Goal: Task Accomplishment & Management: Manage account settings

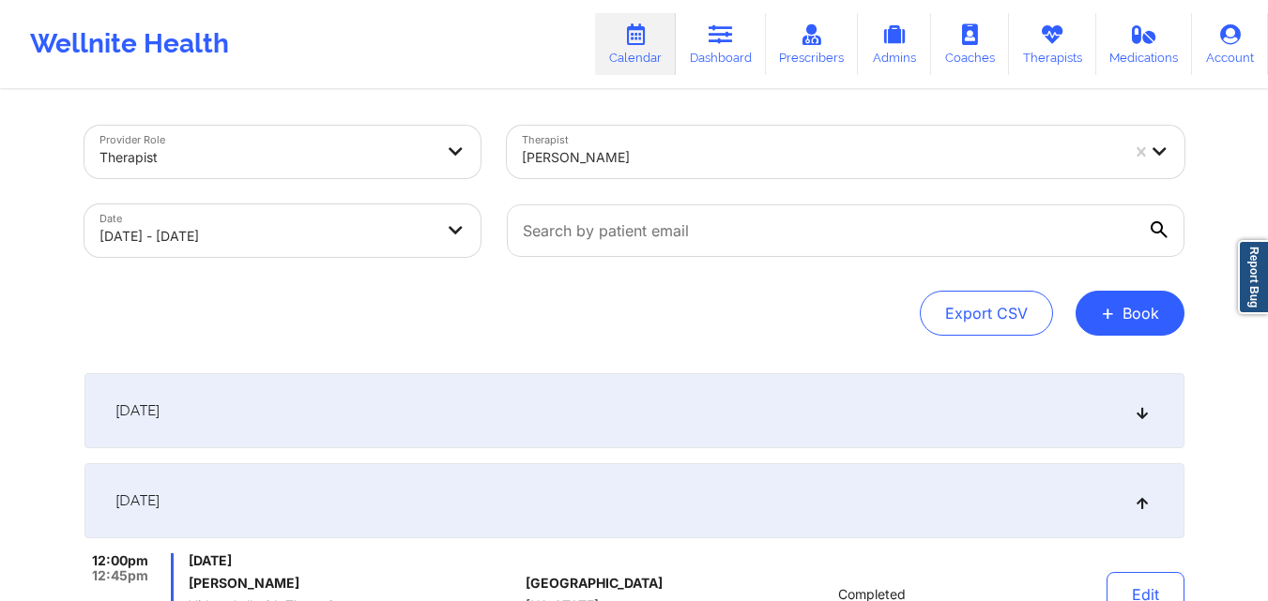
click at [671, 163] on div at bounding box center [820, 157] width 597 height 23
drag, startPoint x: 671, startPoint y: 163, endPoint x: 673, endPoint y: 152, distance: 11.4
click at [671, 163] on div at bounding box center [820, 157] width 597 height 23
click at [673, 152] on div at bounding box center [820, 157] width 597 height 23
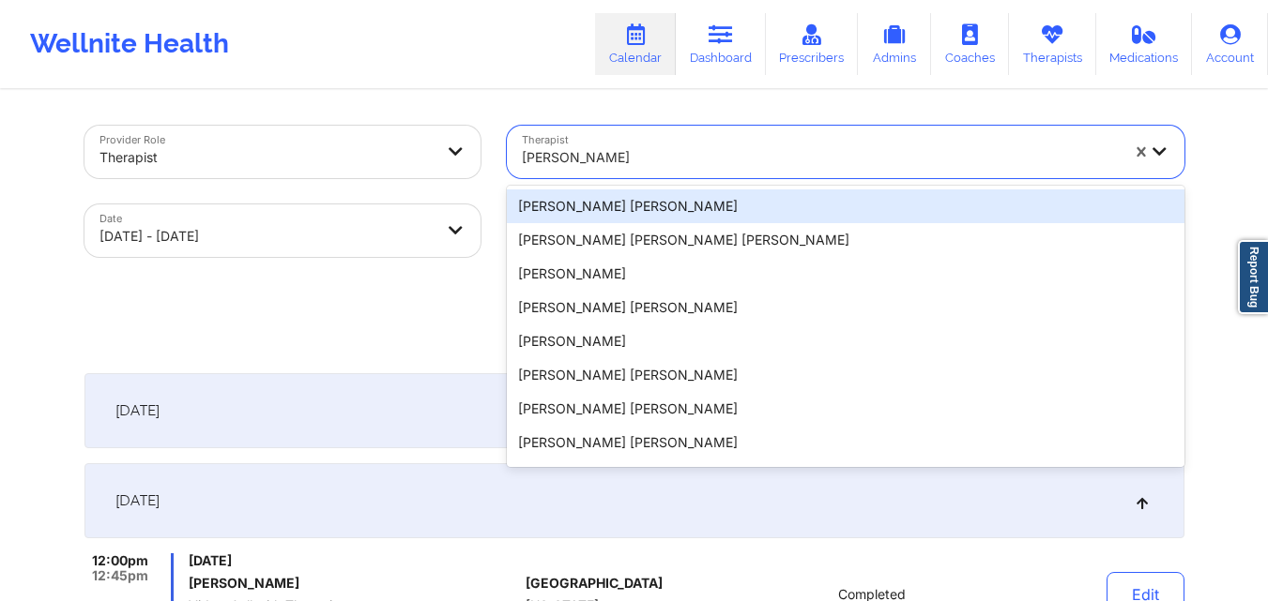
click at [673, 152] on div at bounding box center [820, 157] width 597 height 23
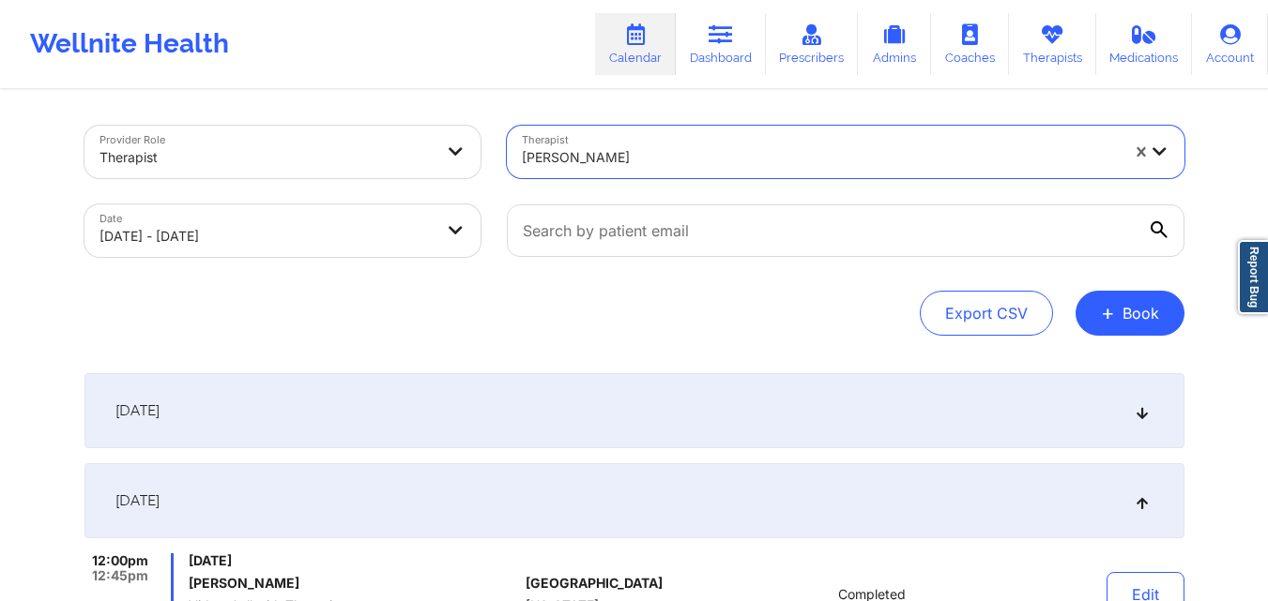
click at [673, 152] on div at bounding box center [820, 157] width 597 height 23
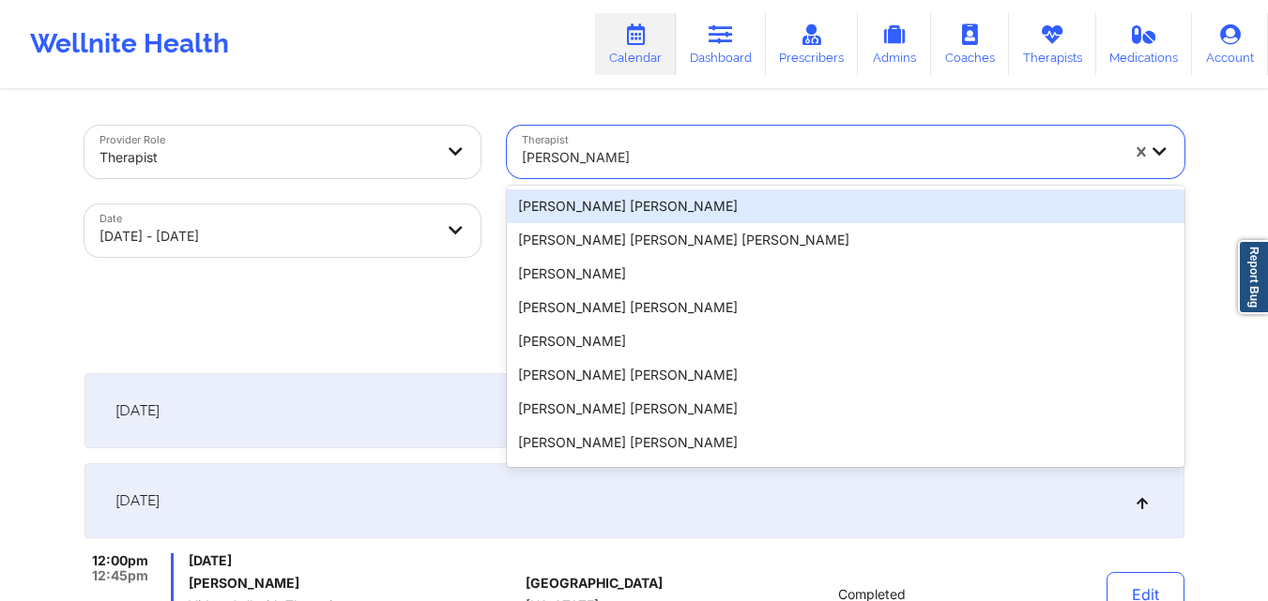
click at [673, 152] on div at bounding box center [820, 157] width 597 height 23
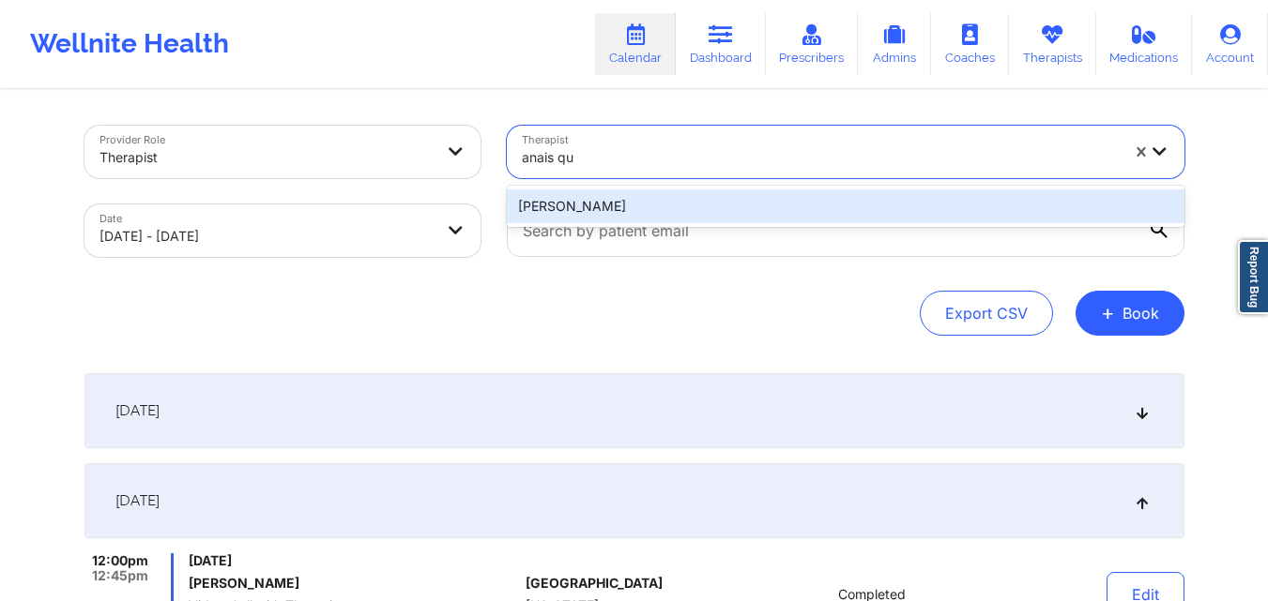
type input "anais qu"
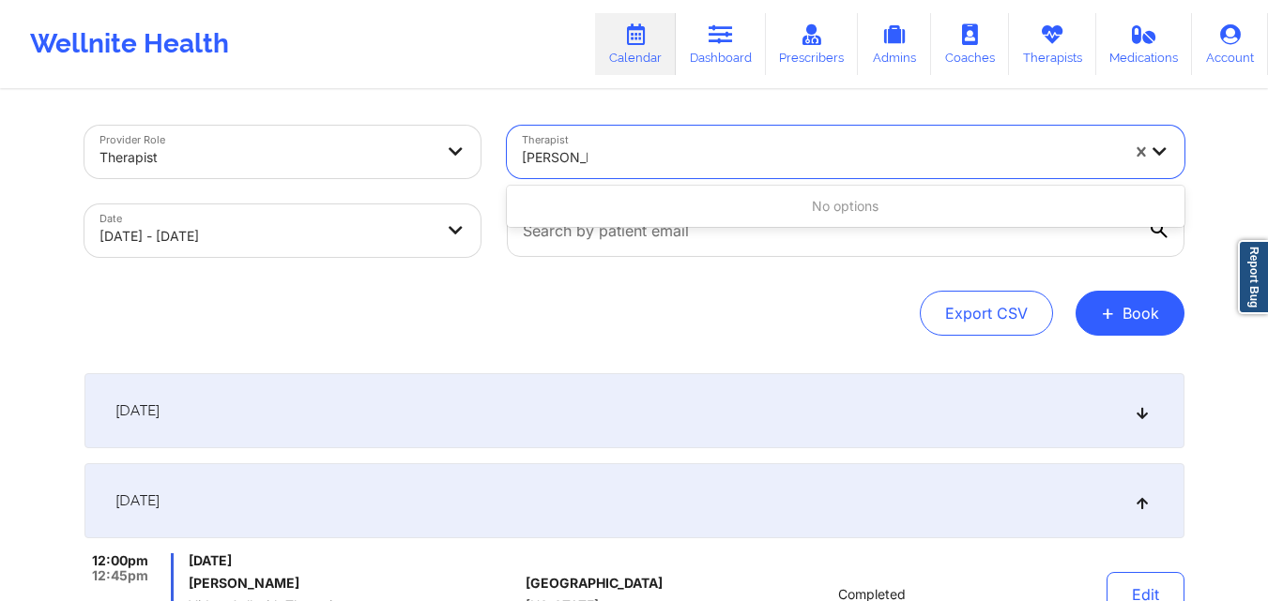
type input "anais qui"
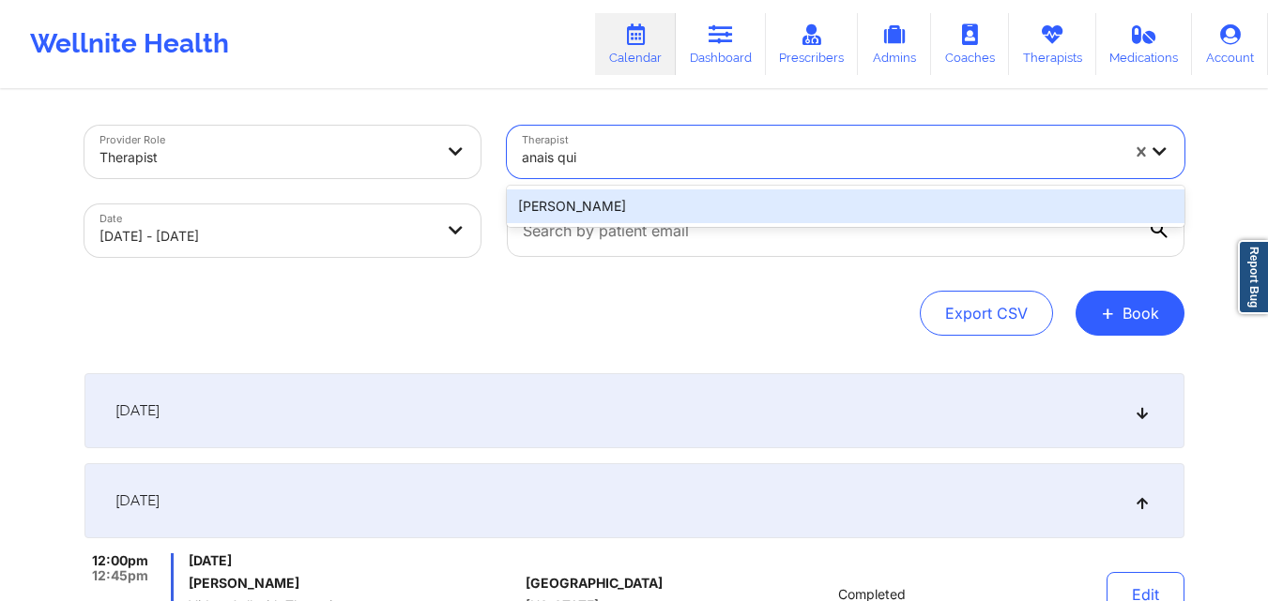
click at [679, 198] on div "Anais Quiñonez" at bounding box center [845, 207] width 677 height 34
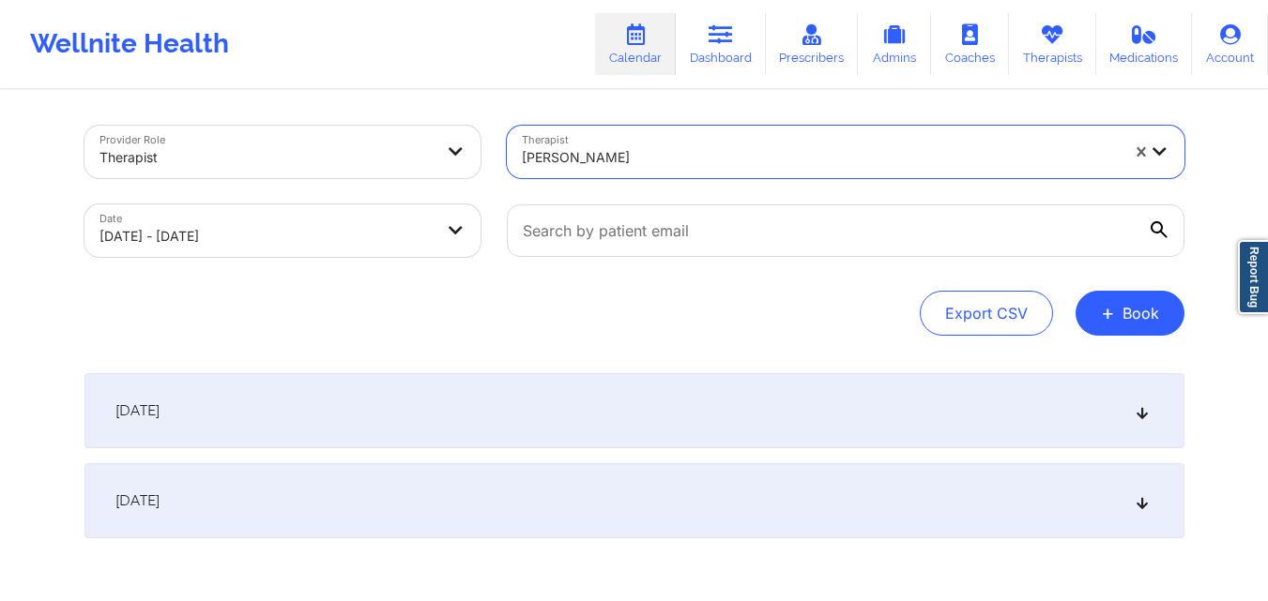
scroll to position [89, 0]
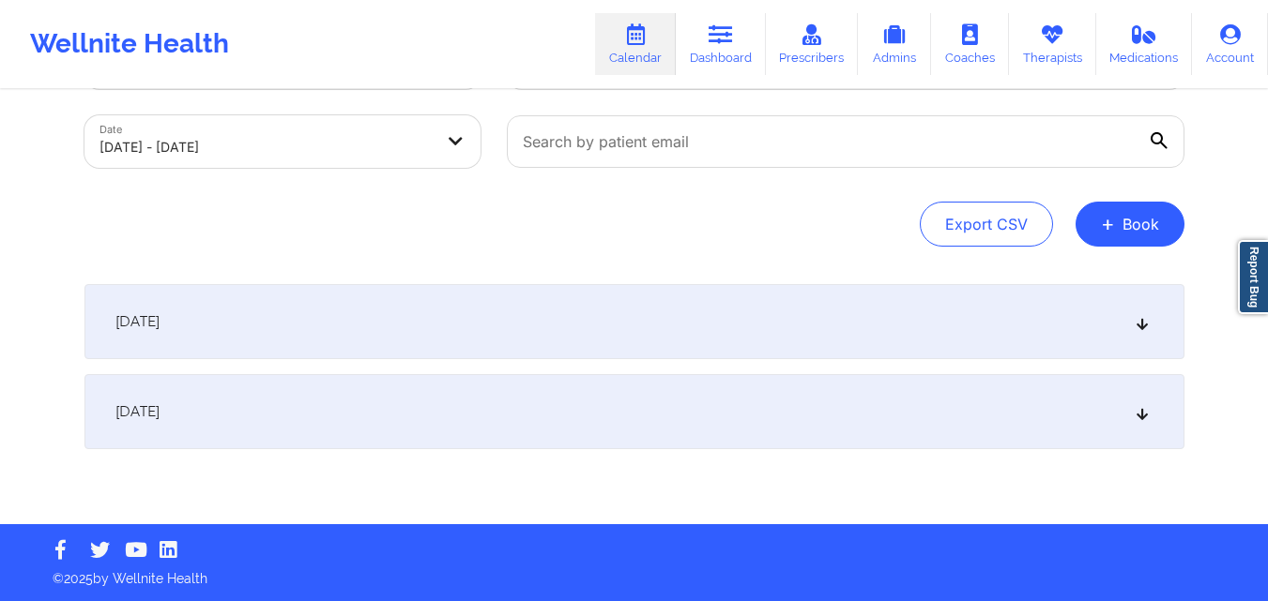
click at [433, 422] on div "October 6, 2025" at bounding box center [634, 411] width 1100 height 75
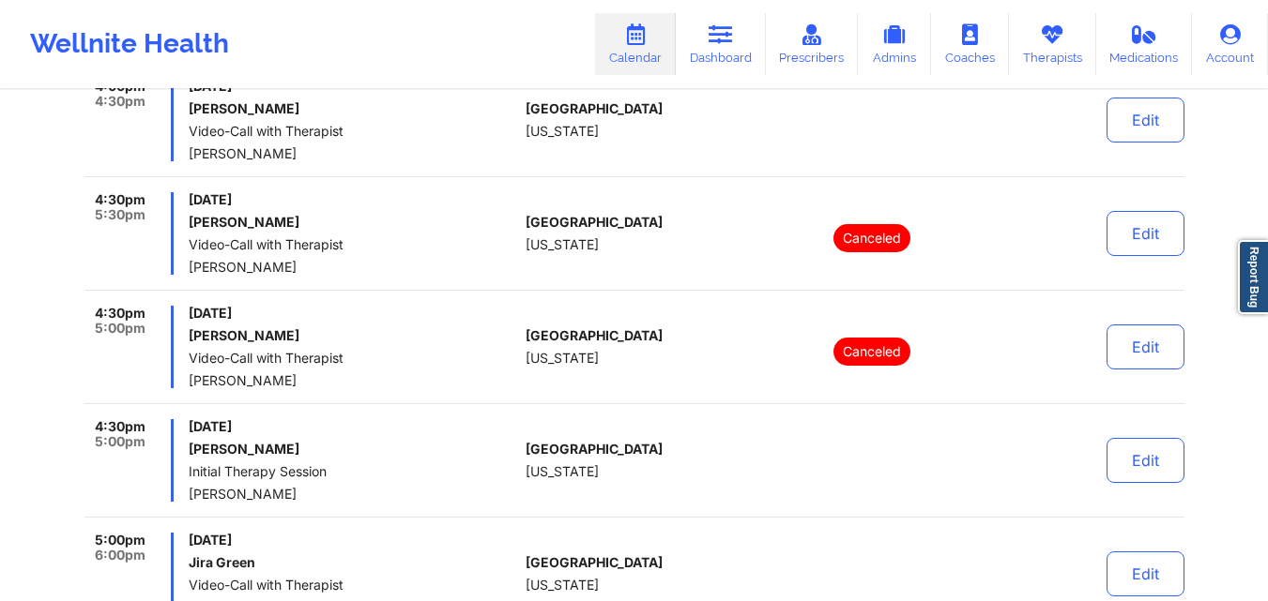
scroll to position [1071, 0]
click at [1124, 469] on button "Edit" at bounding box center [1145, 461] width 78 height 45
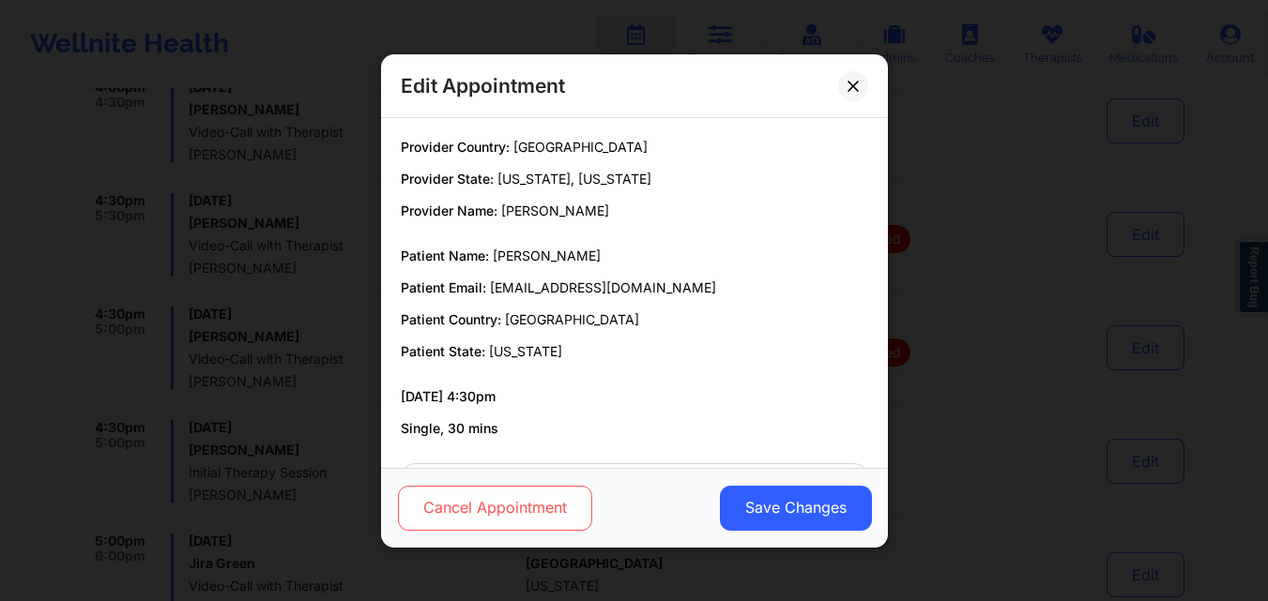
click at [536, 508] on button "Cancel Appointment" at bounding box center [494, 507] width 194 height 45
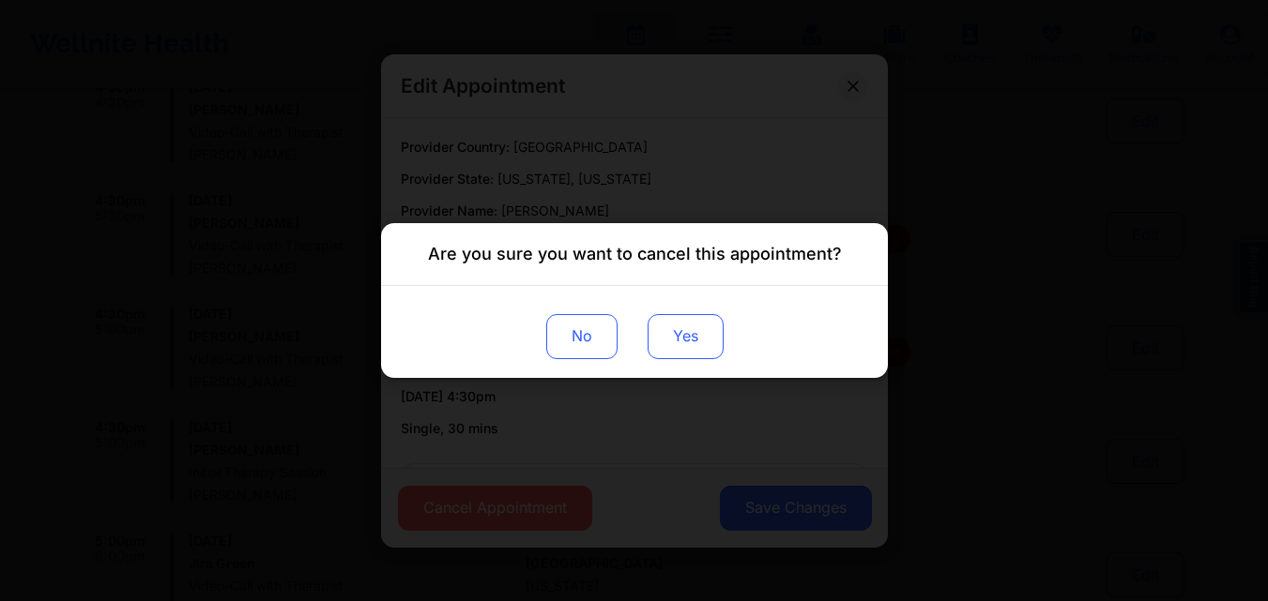
click at [666, 342] on button "Yes" at bounding box center [684, 336] width 76 height 45
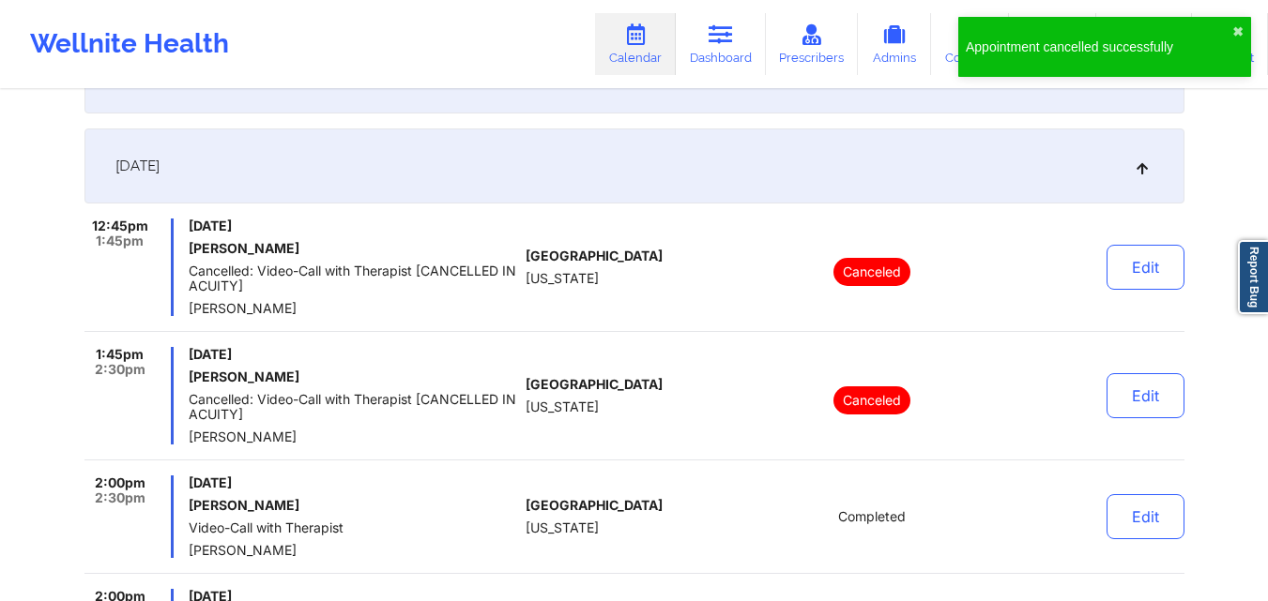
scroll to position [0, 0]
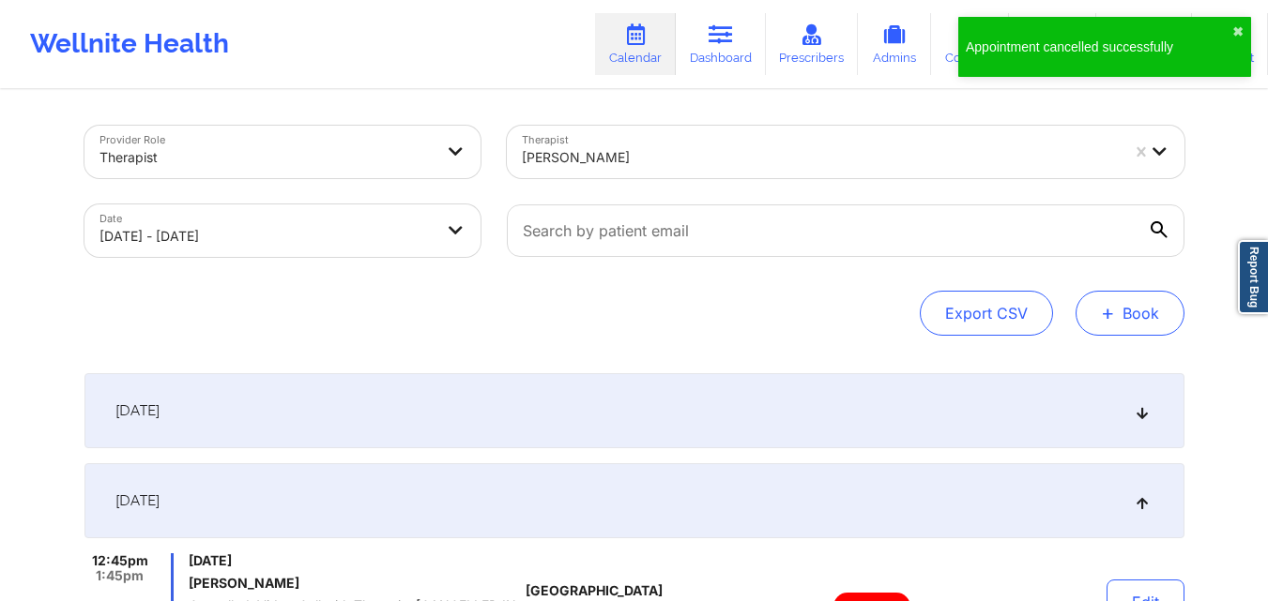
click at [1138, 326] on button "+ Book" at bounding box center [1129, 313] width 109 height 45
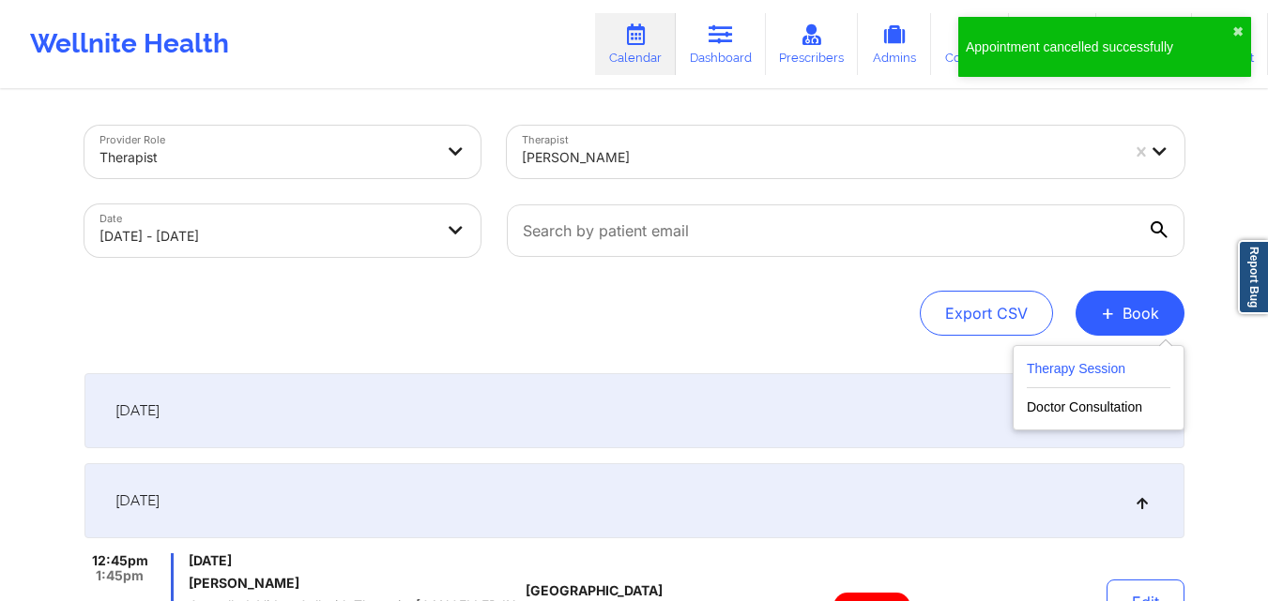
click at [1040, 383] on button "Therapy Session" at bounding box center [1098, 372] width 144 height 31
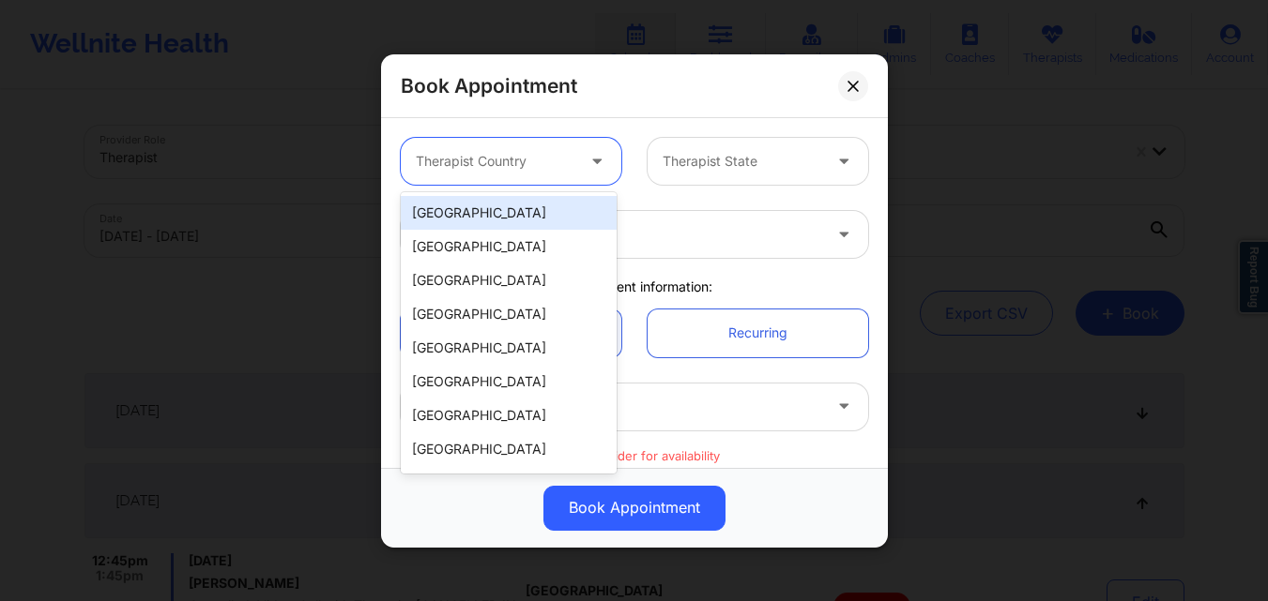
click at [540, 152] on div at bounding box center [495, 161] width 159 height 23
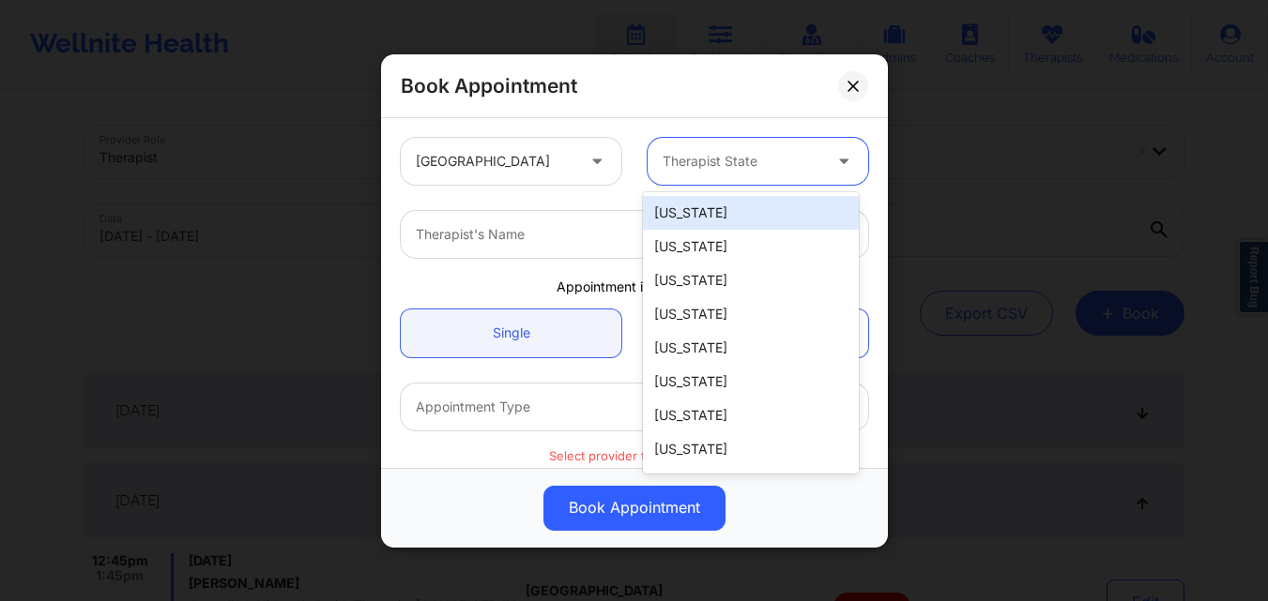
click at [698, 177] on div "Therapist State" at bounding box center [734, 161] width 175 height 47
type input "new"
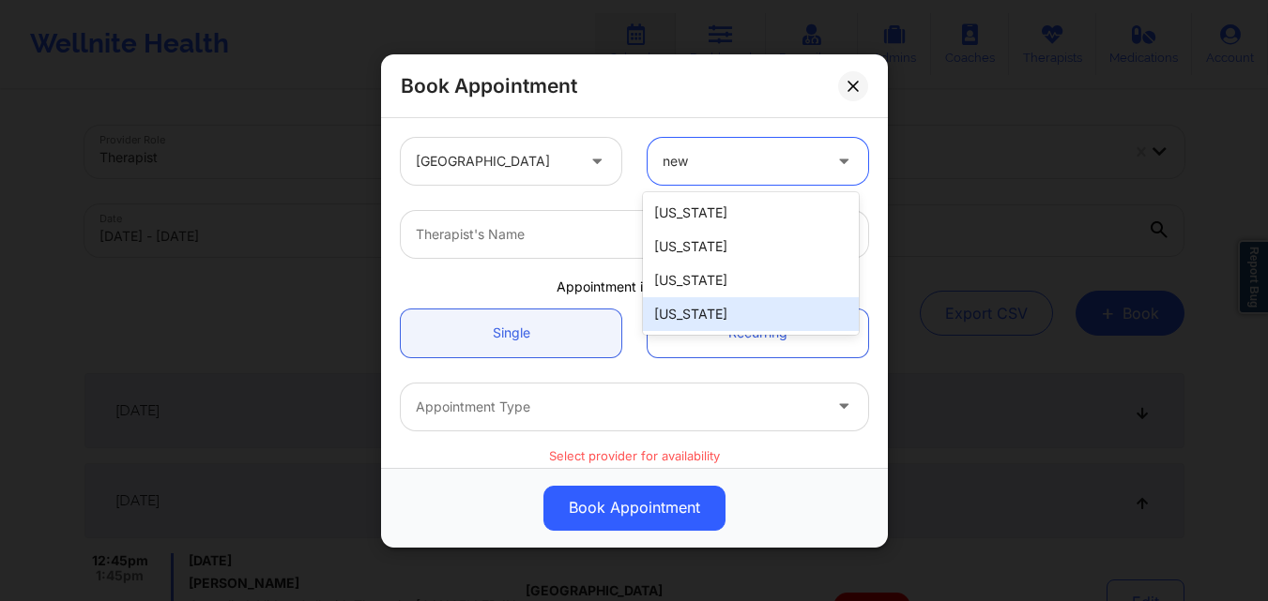
click at [702, 301] on div "[US_STATE]" at bounding box center [751, 314] width 216 height 34
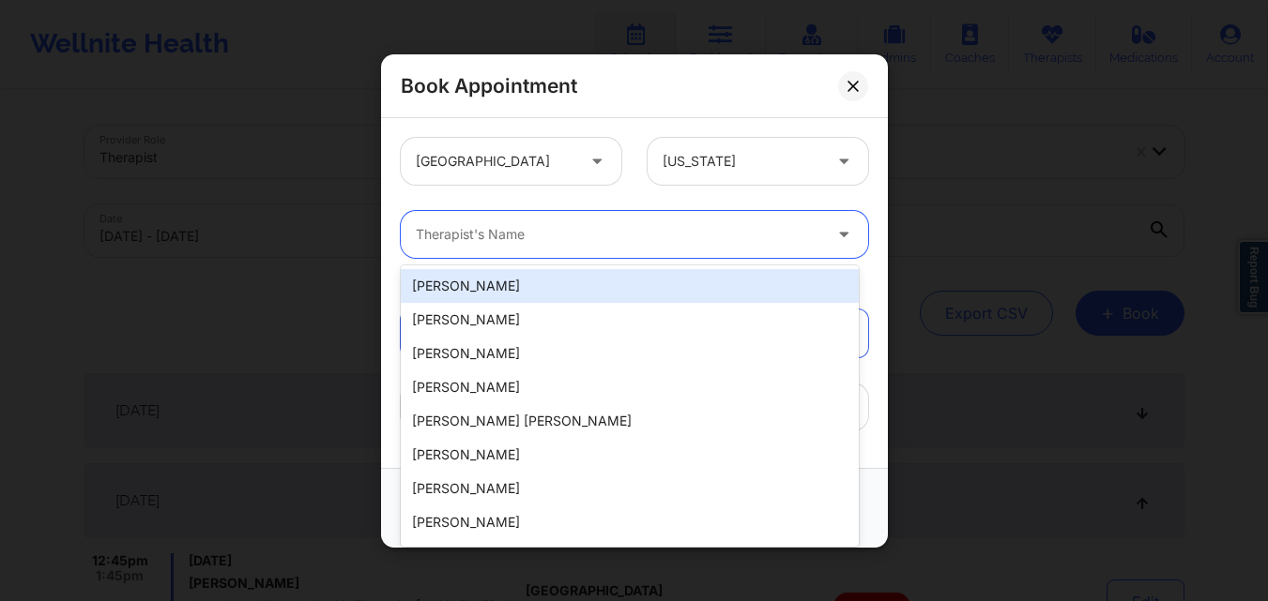
click at [565, 228] on div at bounding box center [618, 234] width 405 height 23
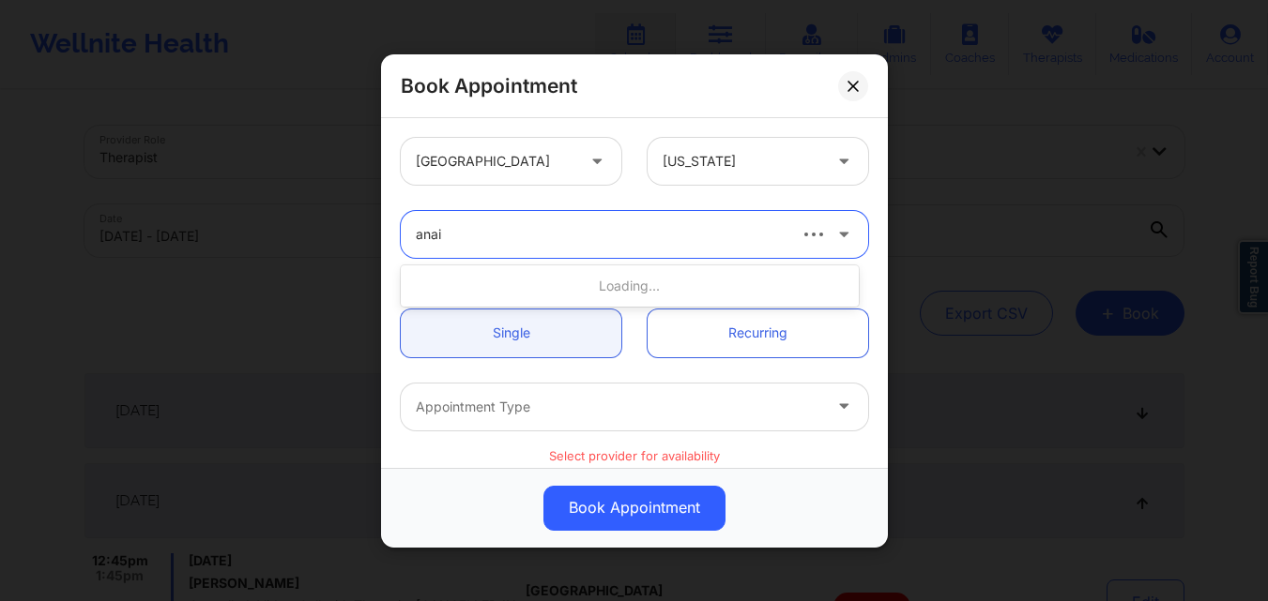
type input "anais"
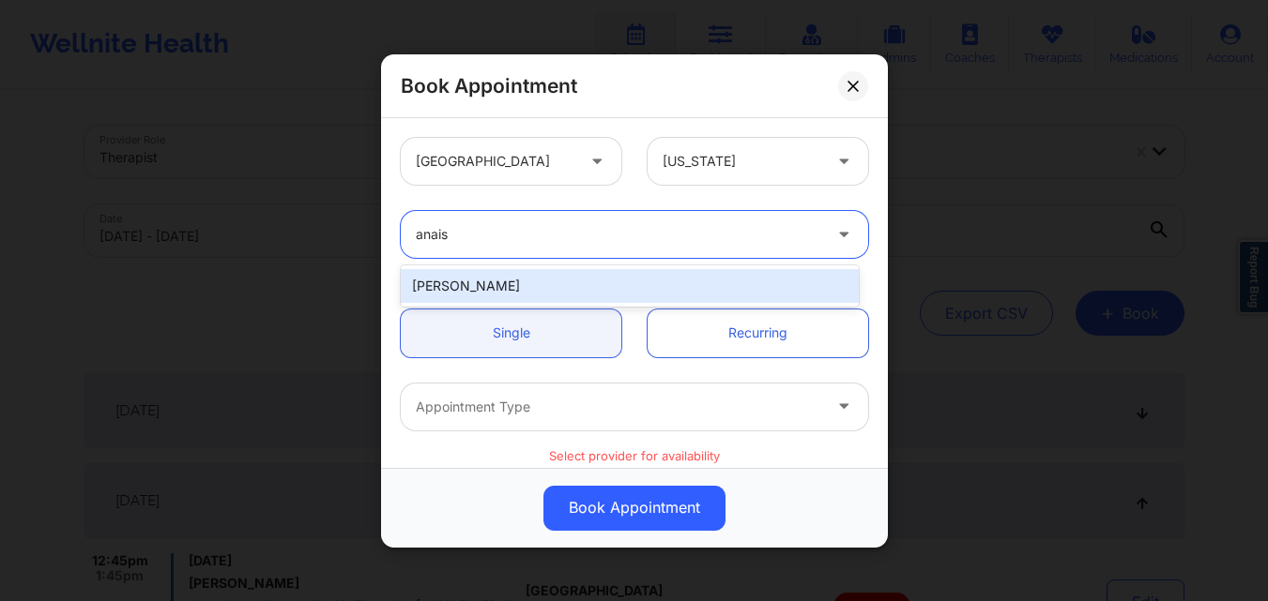
click at [491, 297] on div "Anais Quiñonez" at bounding box center [630, 286] width 458 height 34
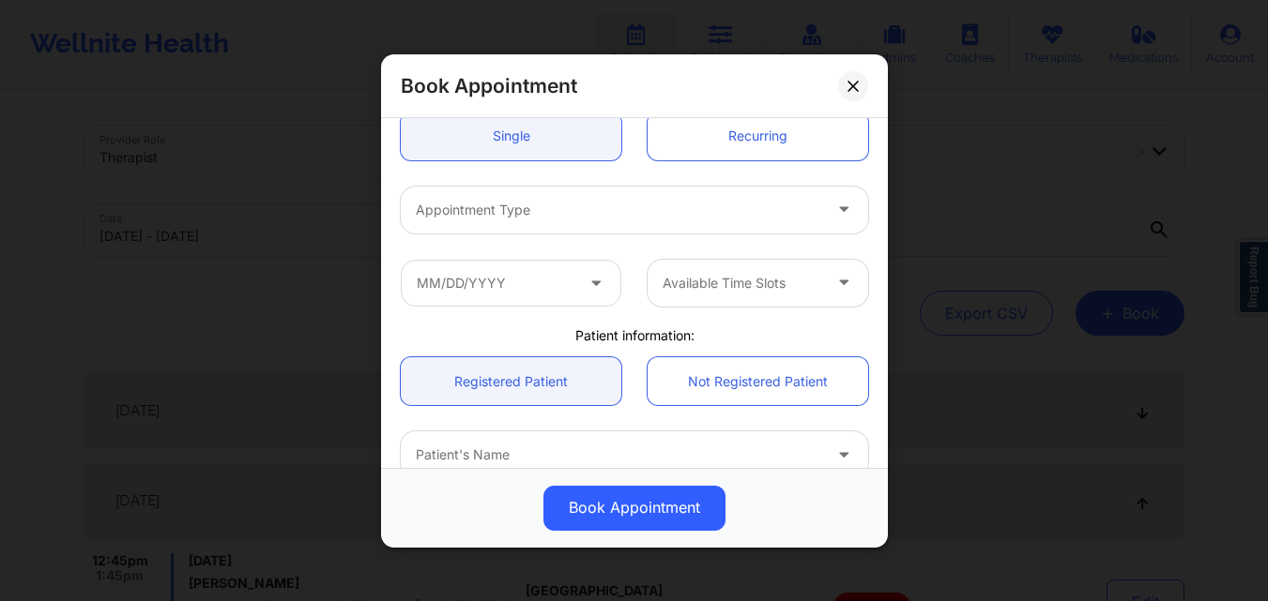
scroll to position [198, 0]
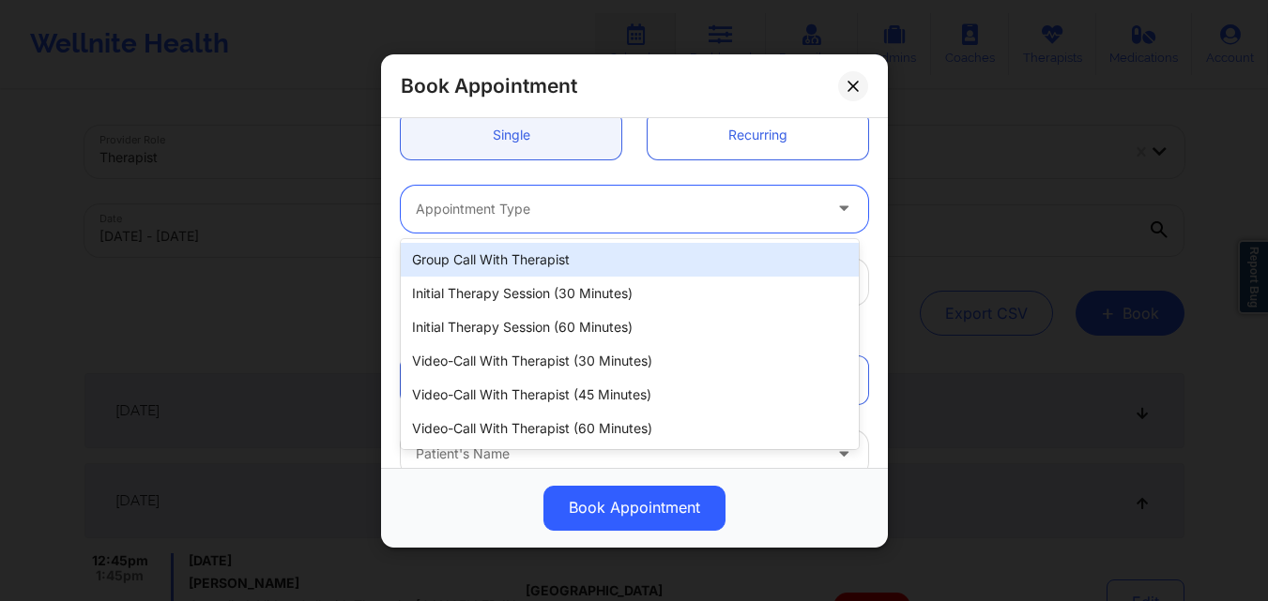
click at [541, 216] on div at bounding box center [618, 208] width 405 height 23
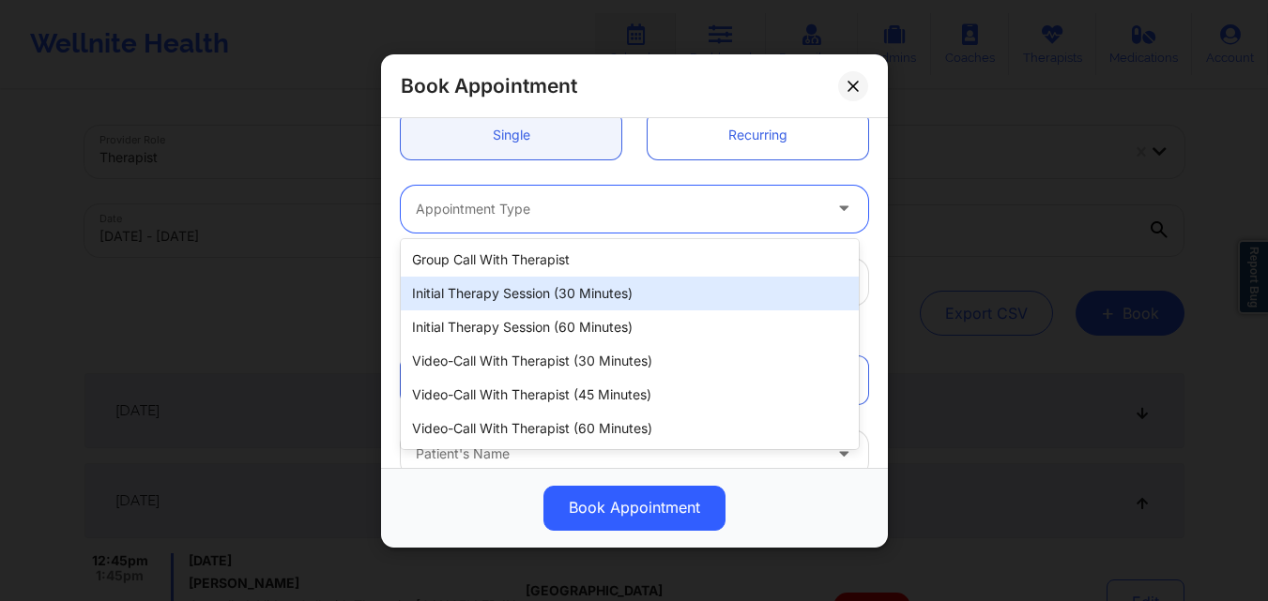
click at [534, 294] on div "Initial Therapy Session (30 minutes)" at bounding box center [630, 294] width 458 height 34
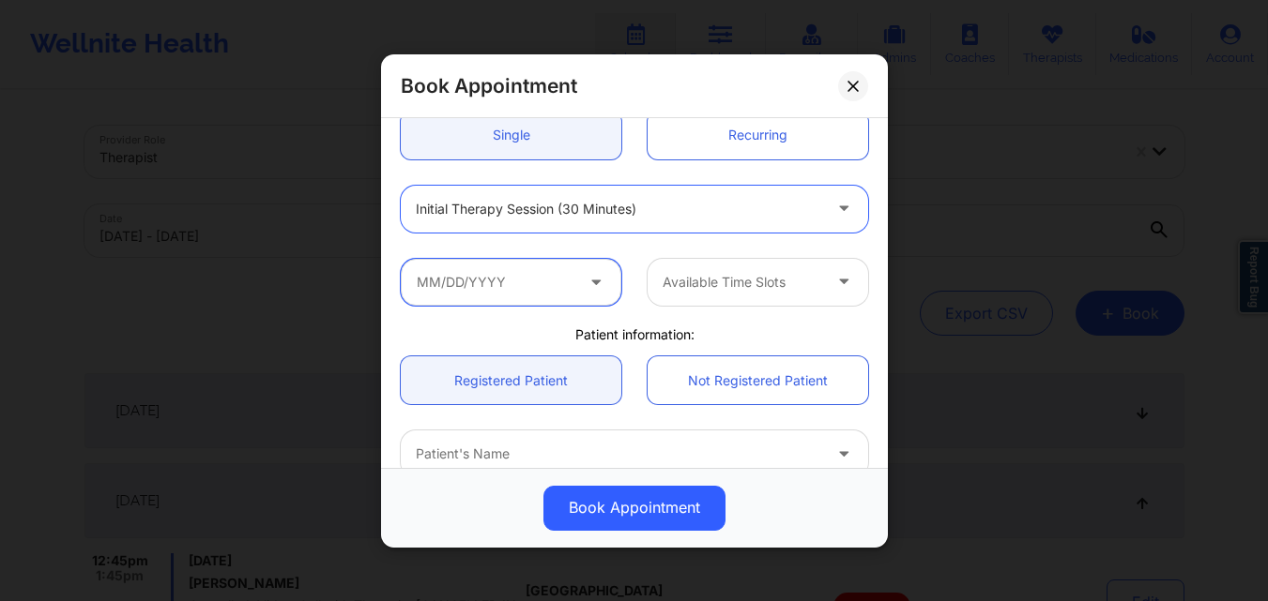
click at [518, 282] on input "text" at bounding box center [511, 281] width 220 height 47
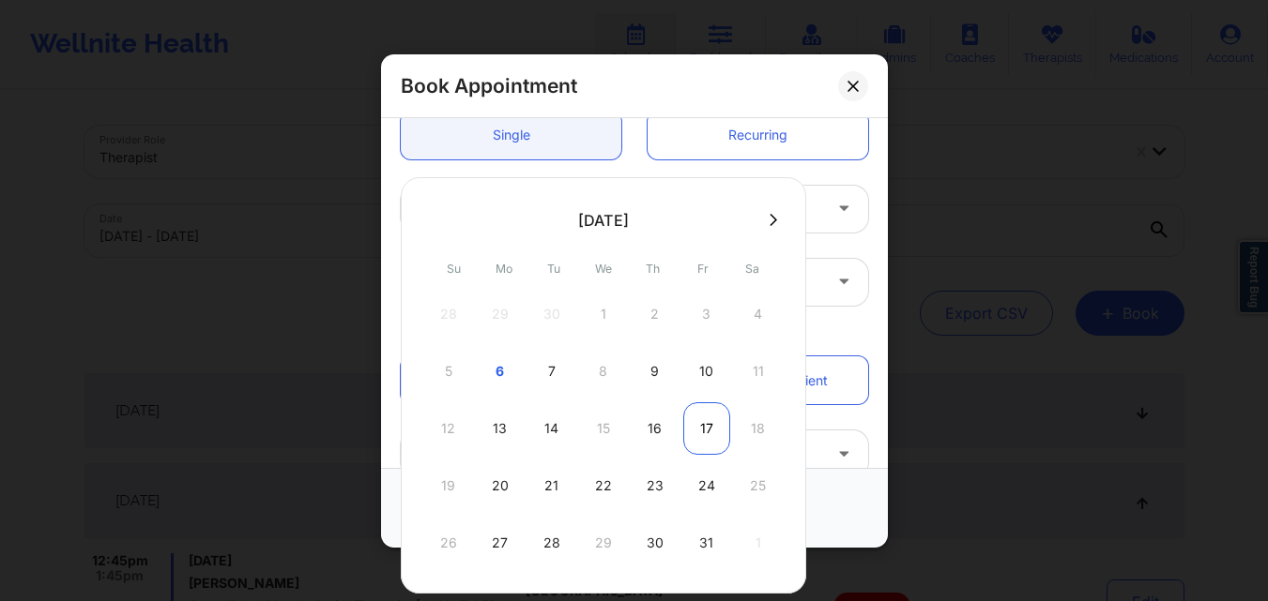
click at [710, 435] on div "17" at bounding box center [706, 428] width 47 height 53
type input "10/17/2025"
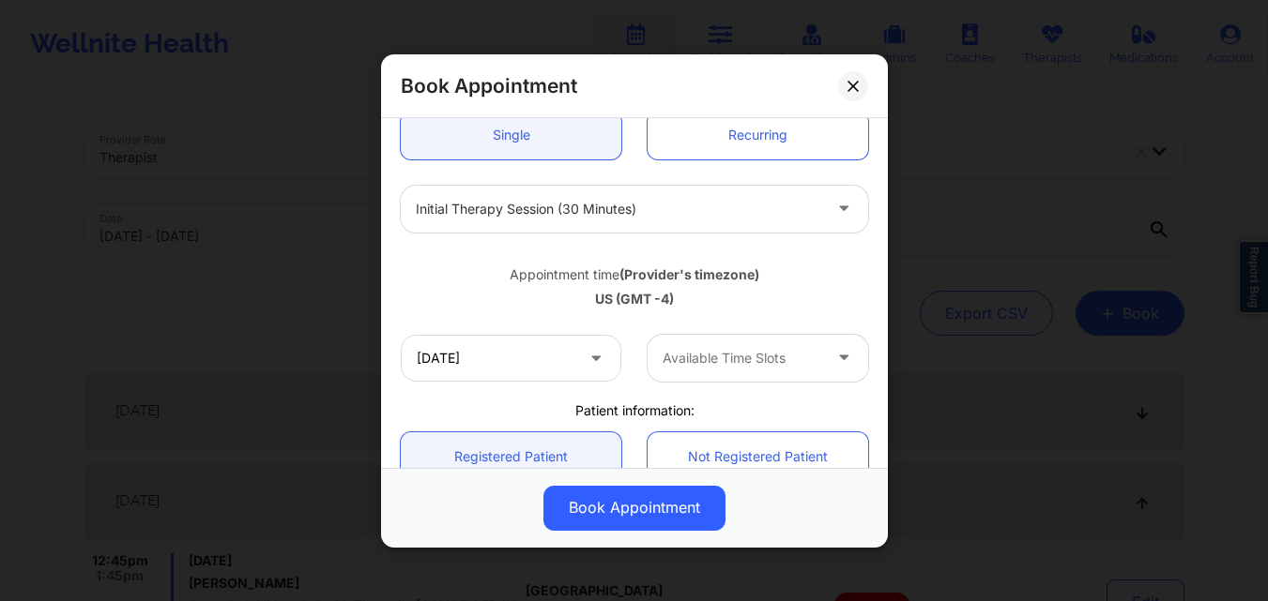
scroll to position [261, 0]
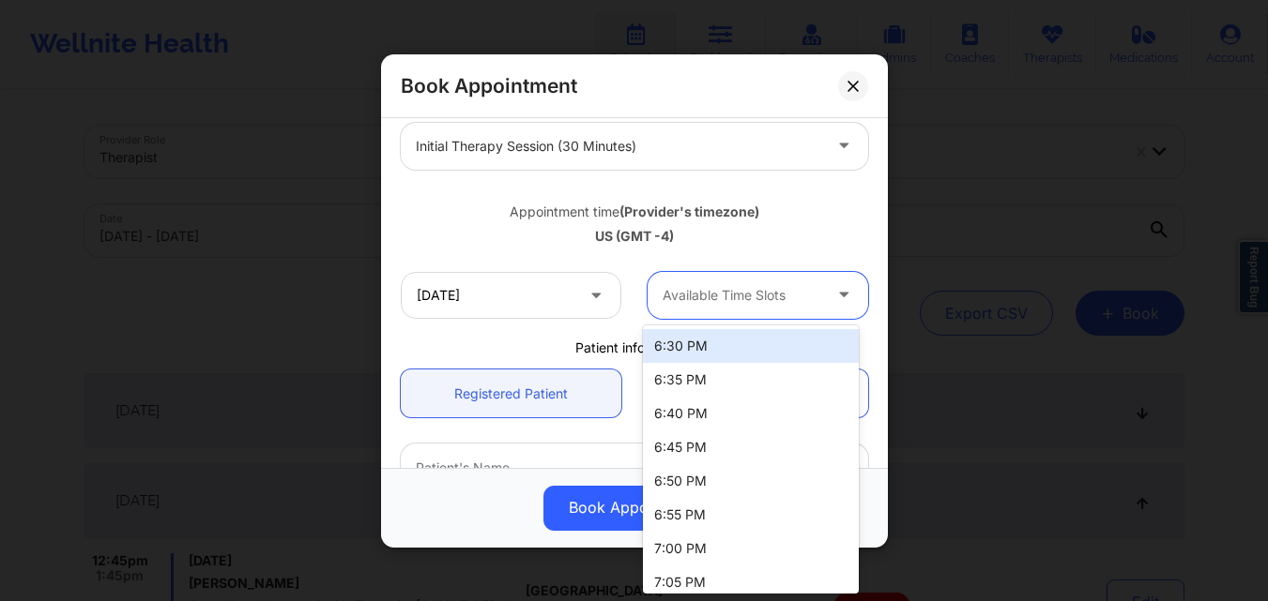
click at [706, 289] on div at bounding box center [741, 295] width 159 height 23
click at [699, 348] on div "6:30 PM" at bounding box center [751, 346] width 216 height 34
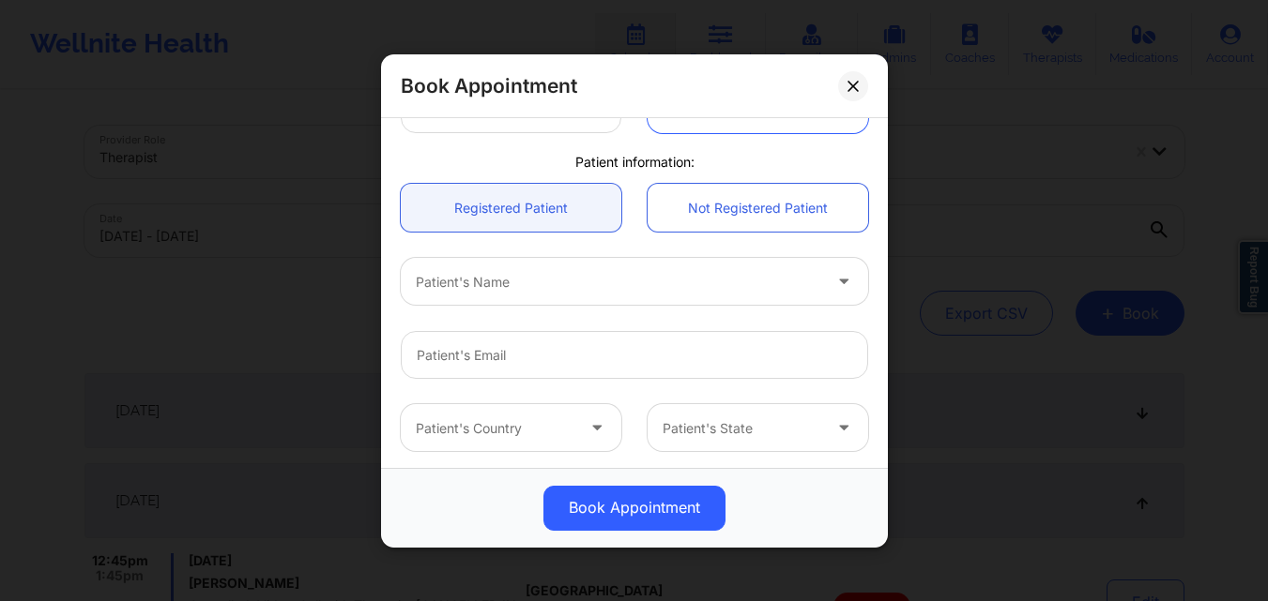
scroll to position [448, 0]
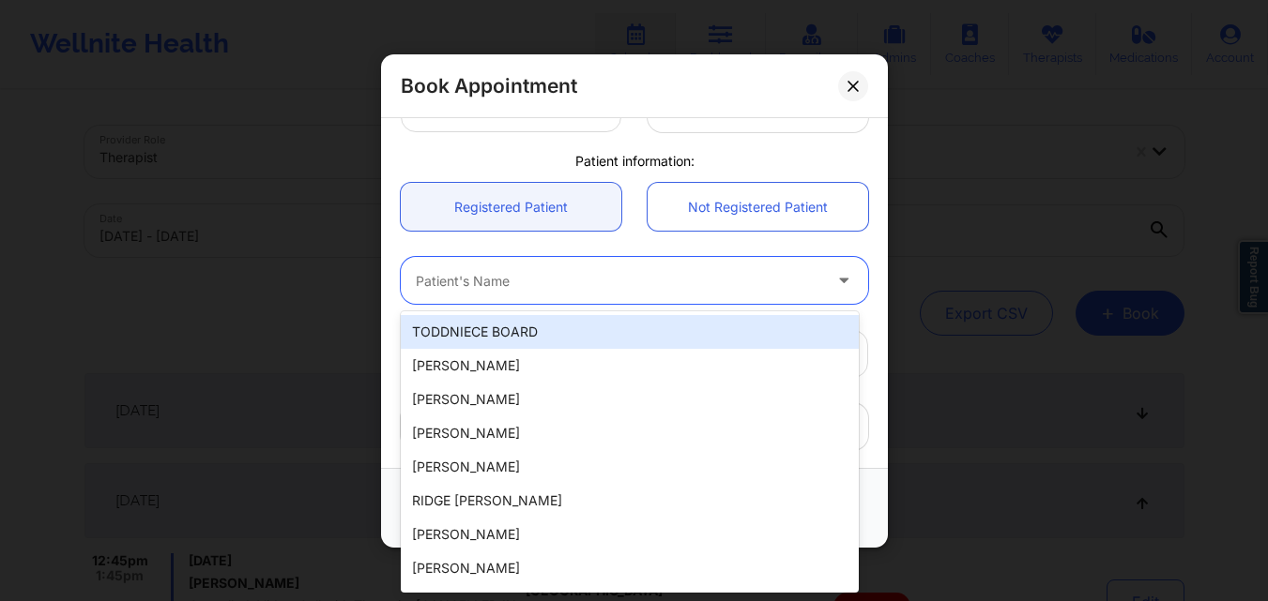
click at [545, 290] on div at bounding box center [618, 280] width 405 height 23
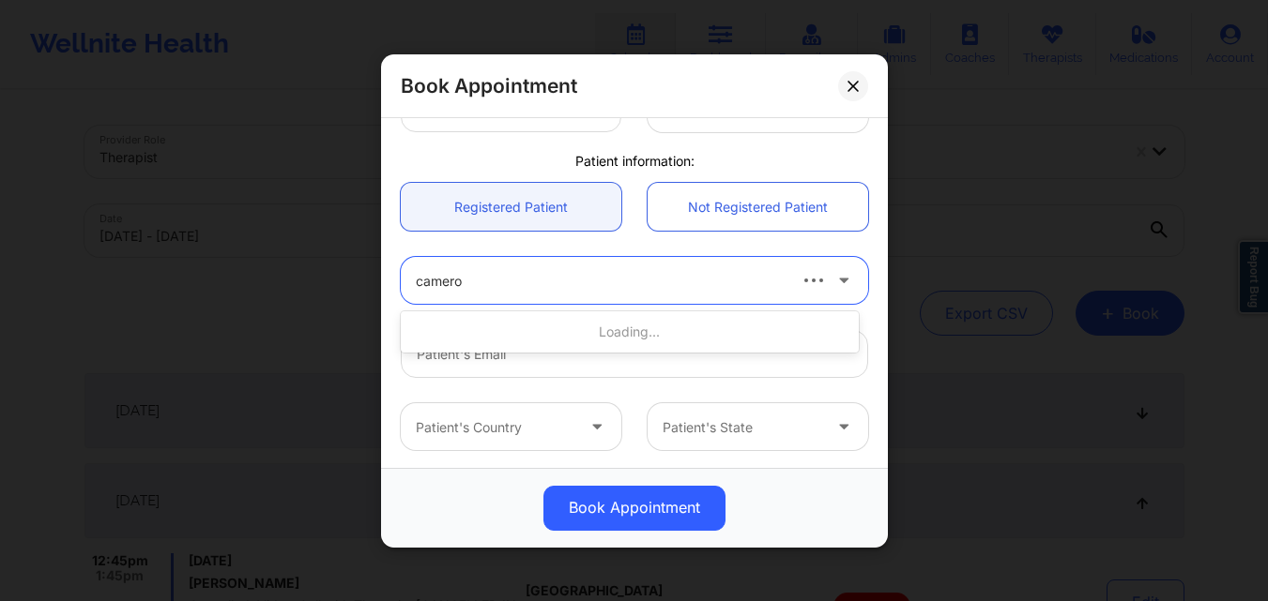
type input "[PERSON_NAME]"
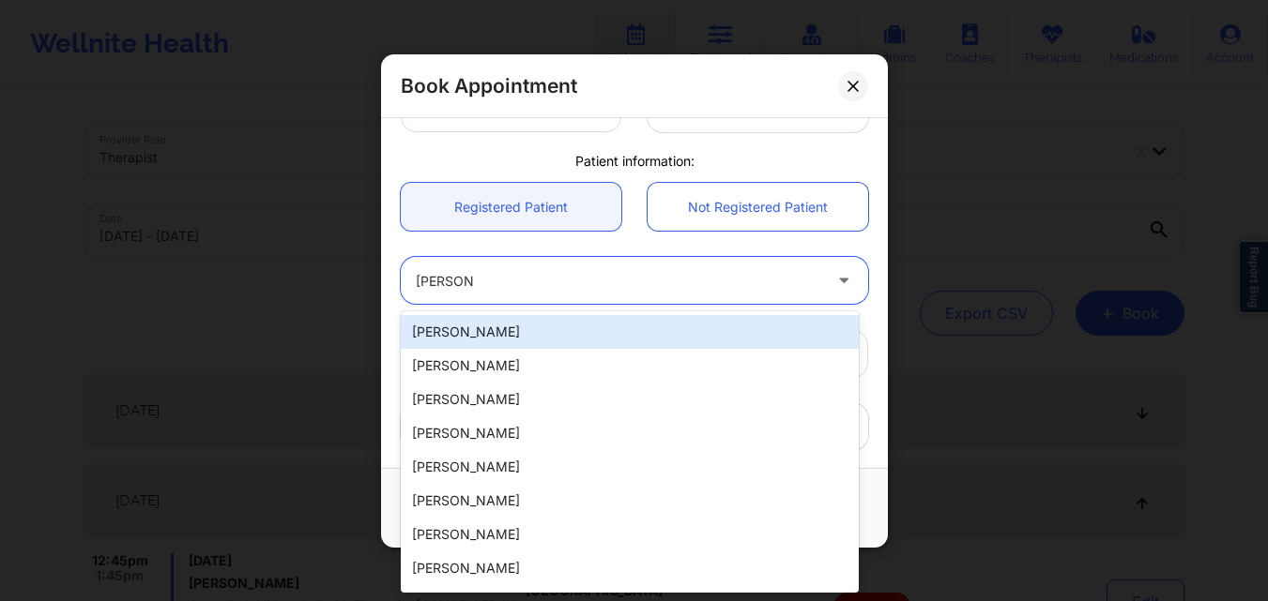
click at [681, 332] on div "[PERSON_NAME]" at bounding box center [630, 332] width 458 height 34
type input "[EMAIL_ADDRESS][DOMAIN_NAME]"
type input "[PHONE_NUMBER]"
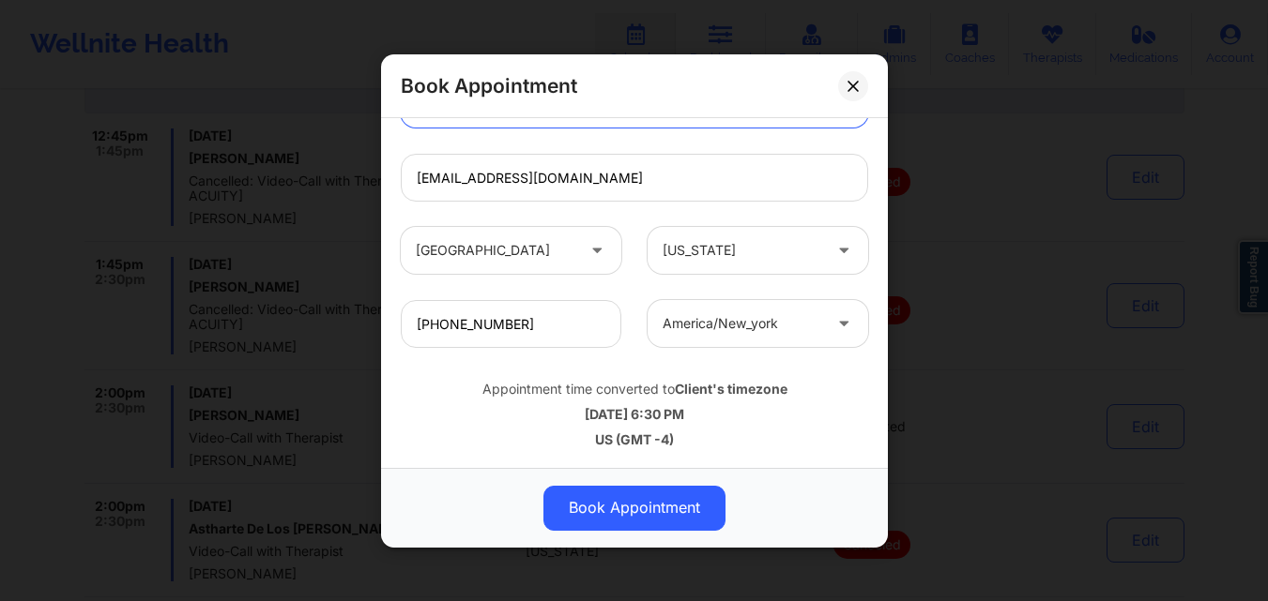
scroll to position [435, 0]
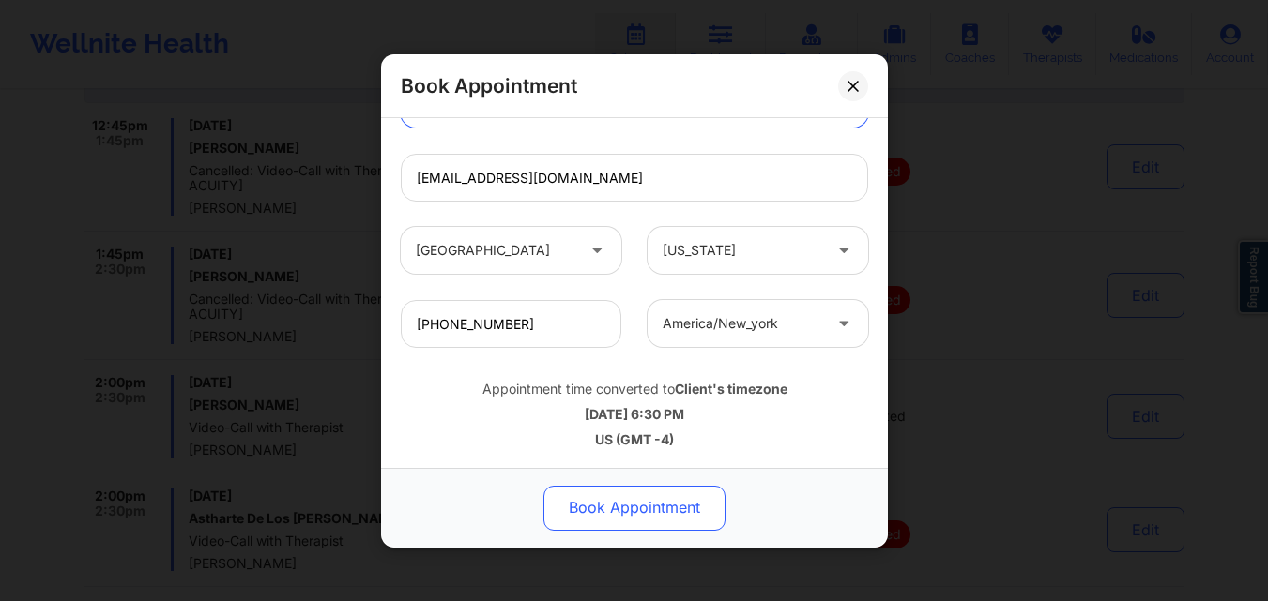
click at [630, 508] on button "Book Appointment" at bounding box center [634, 507] width 182 height 45
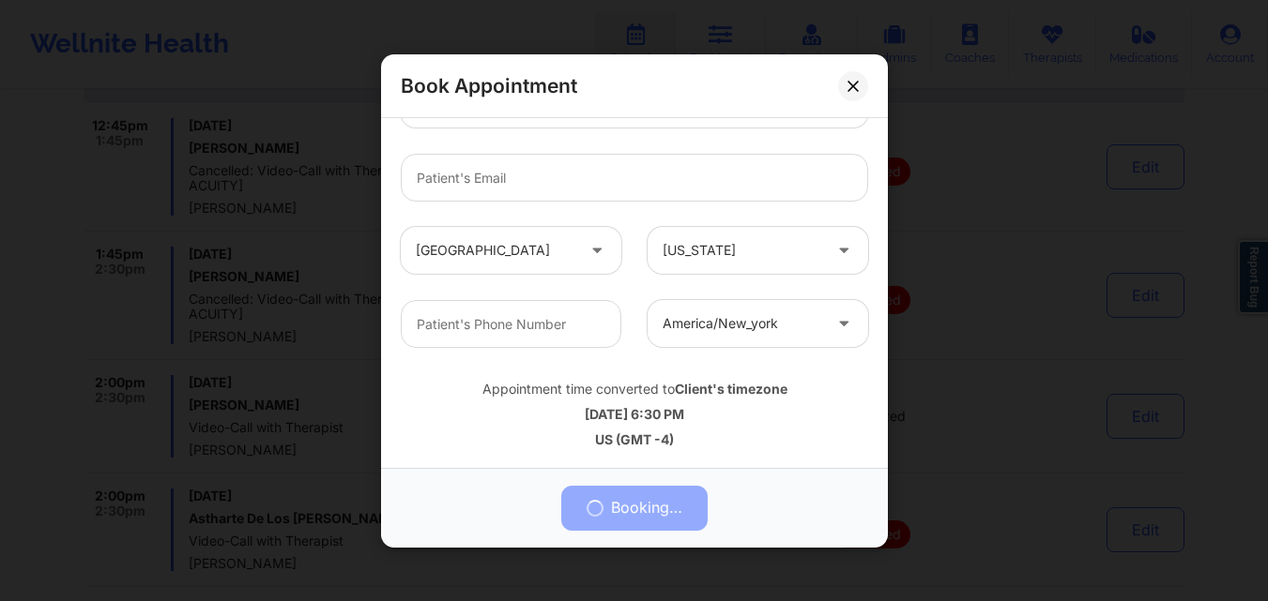
scroll to position [89, 0]
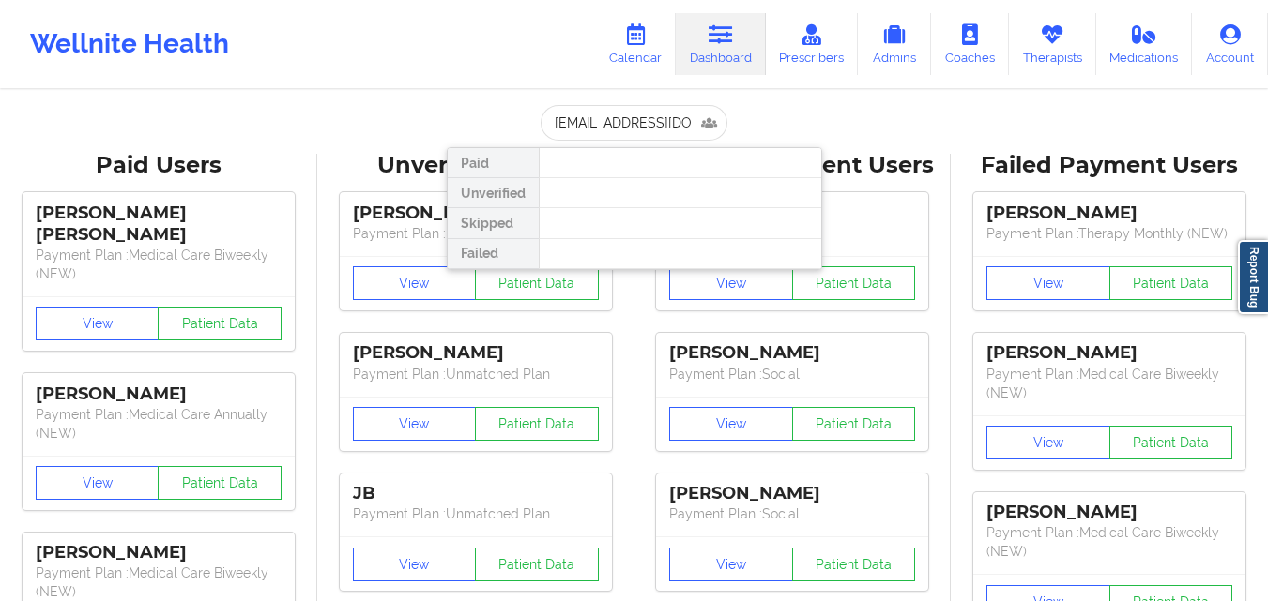
click at [611, 121] on input "[EMAIL_ADDRESS][DOMAIN_NAME]" at bounding box center [633, 123] width 186 height 36
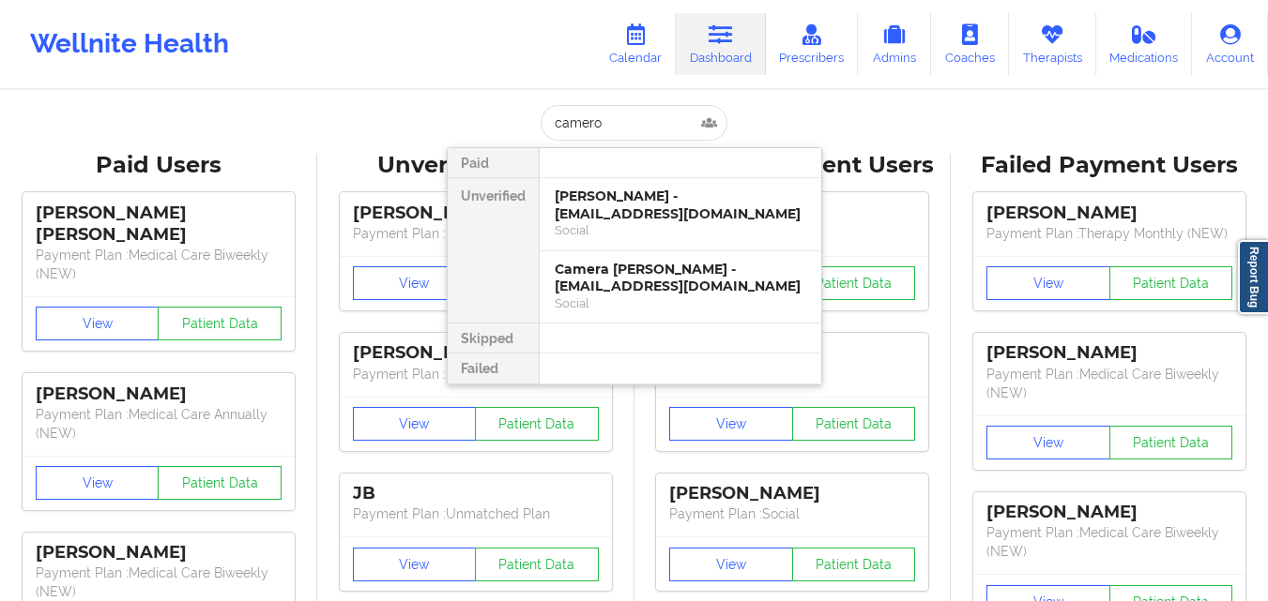
type input "[PERSON_NAME]"
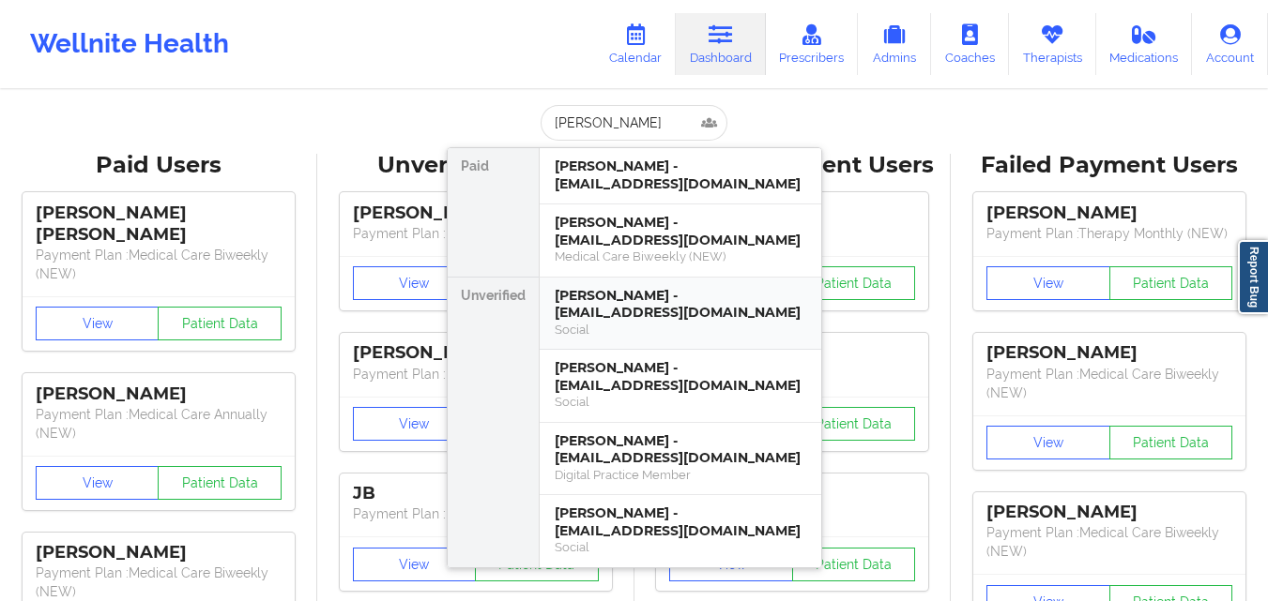
click at [699, 331] on div "Social" at bounding box center [679, 330] width 251 height 16
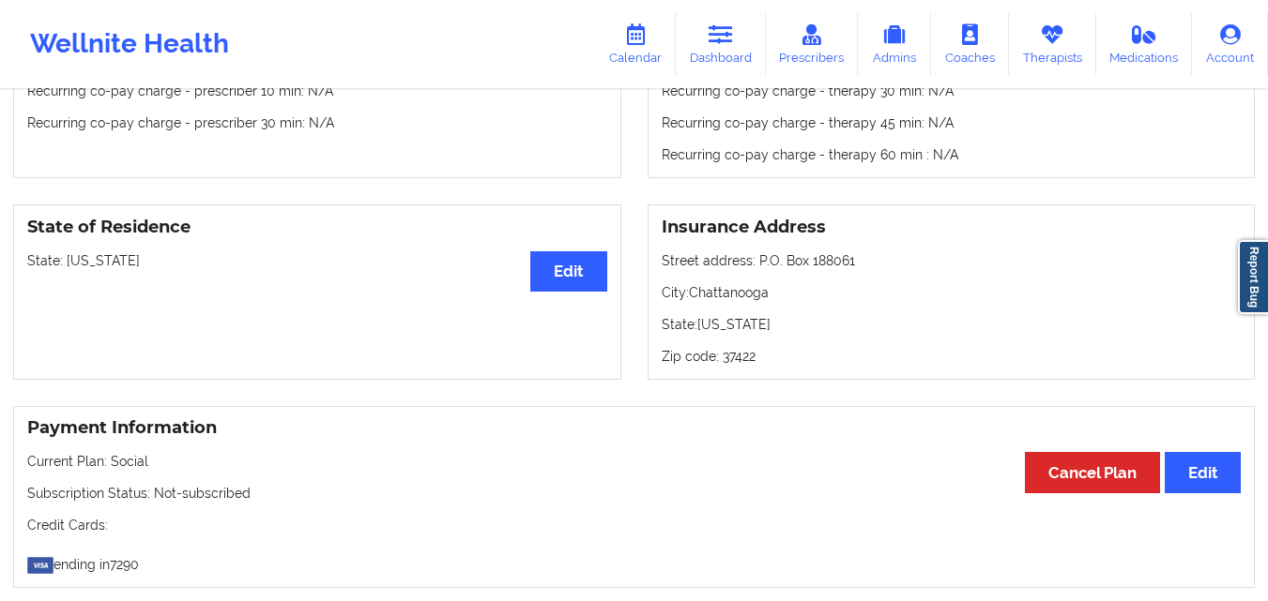
scroll to position [691, 0]
